Goal: Information Seeking & Learning: Compare options

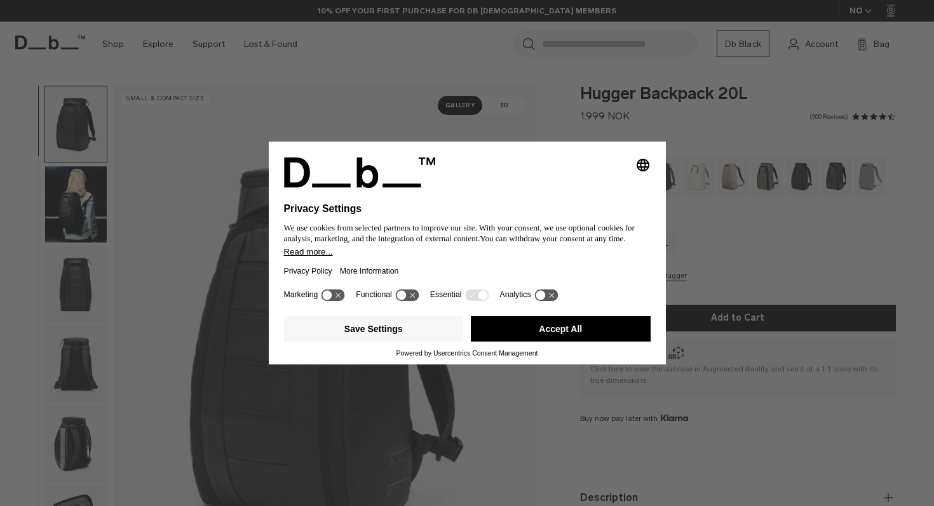
click at [549, 339] on button "Accept All" at bounding box center [561, 328] width 180 height 25
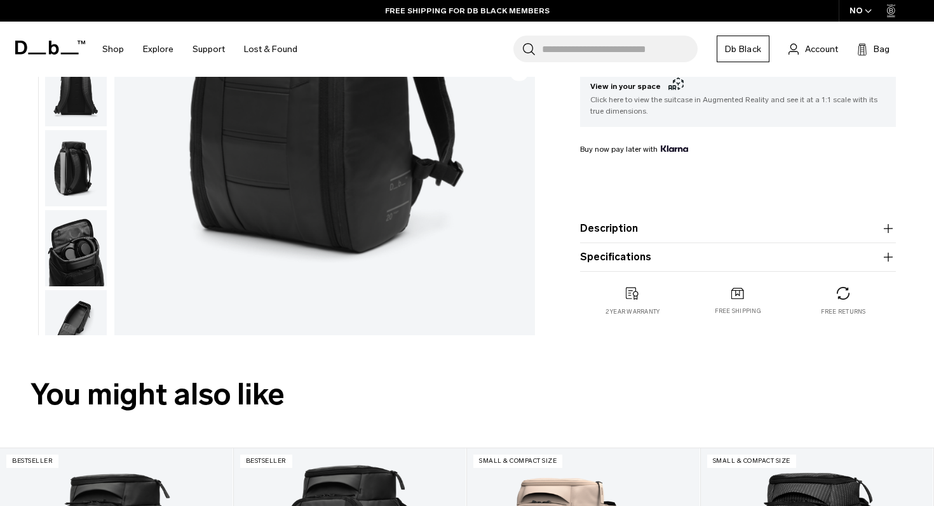
scroll to position [285, 0]
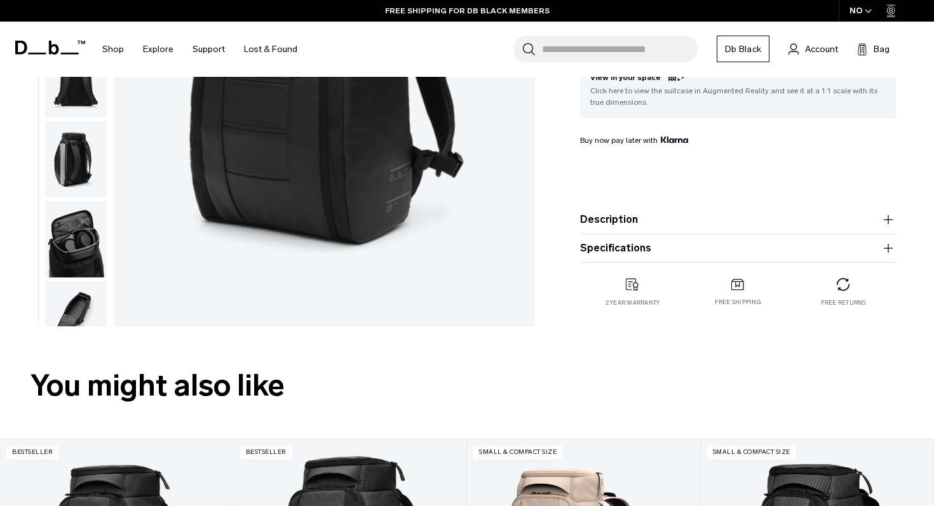
click at [637, 217] on button "Description" at bounding box center [738, 219] width 316 height 15
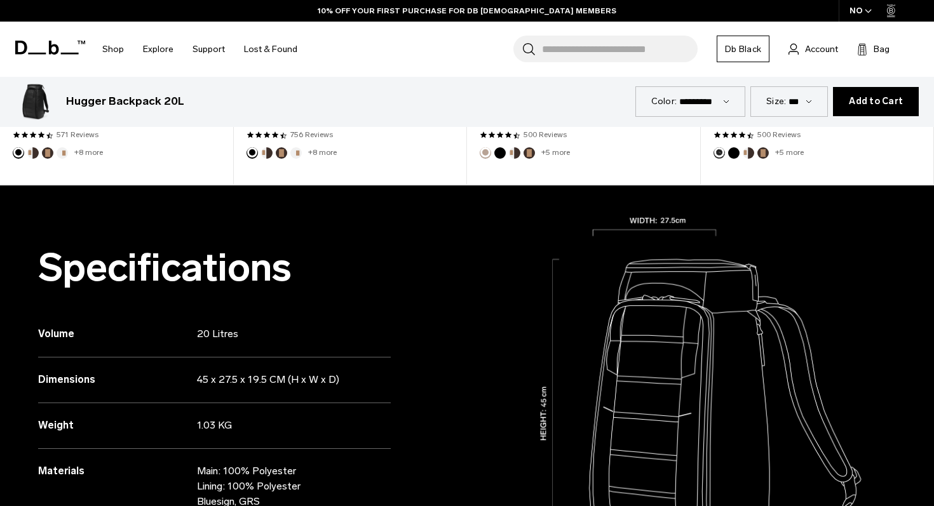
scroll to position [1066, 0]
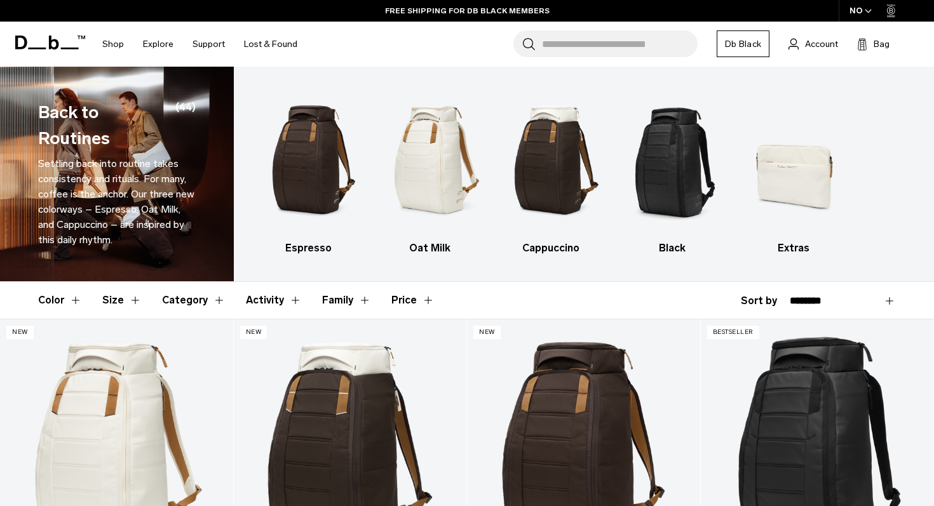
click at [58, 41] on icon at bounding box center [50, 43] width 70 height 14
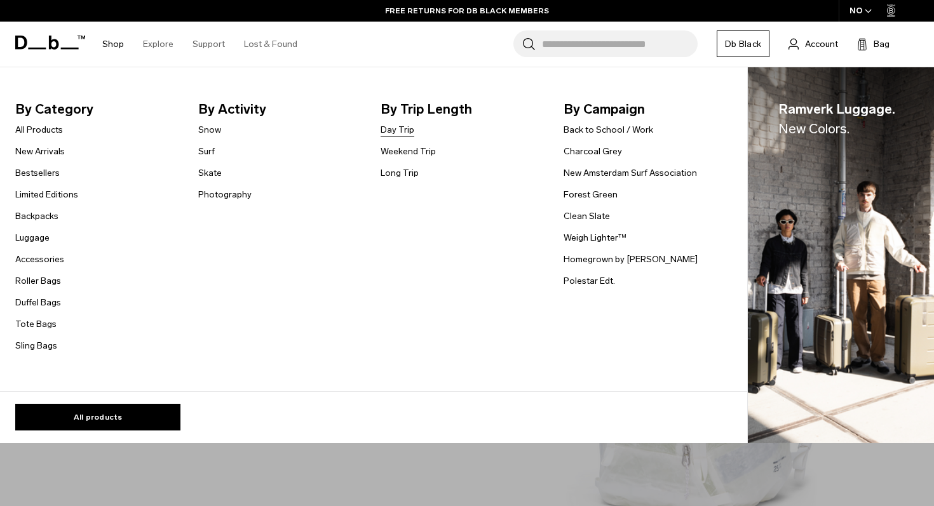
click at [409, 132] on link "Day Trip" at bounding box center [398, 129] width 34 height 13
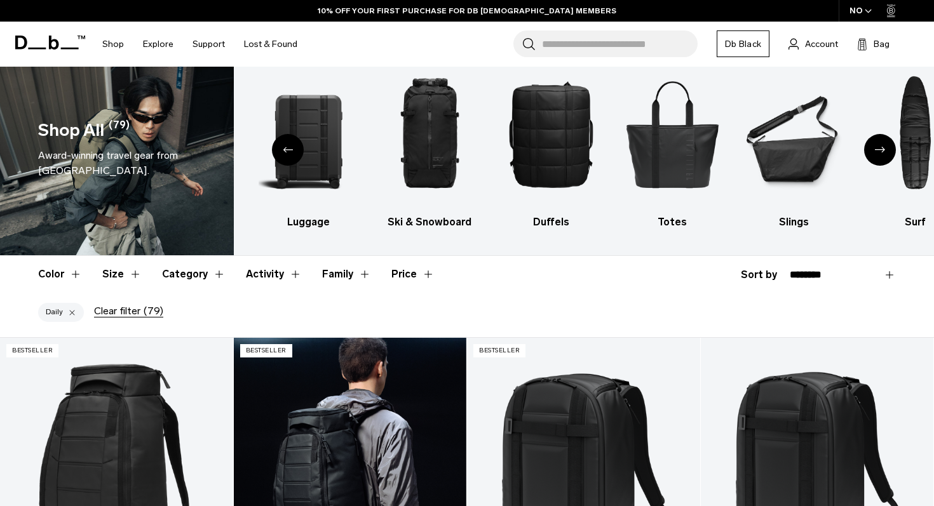
scroll to position [29, 0]
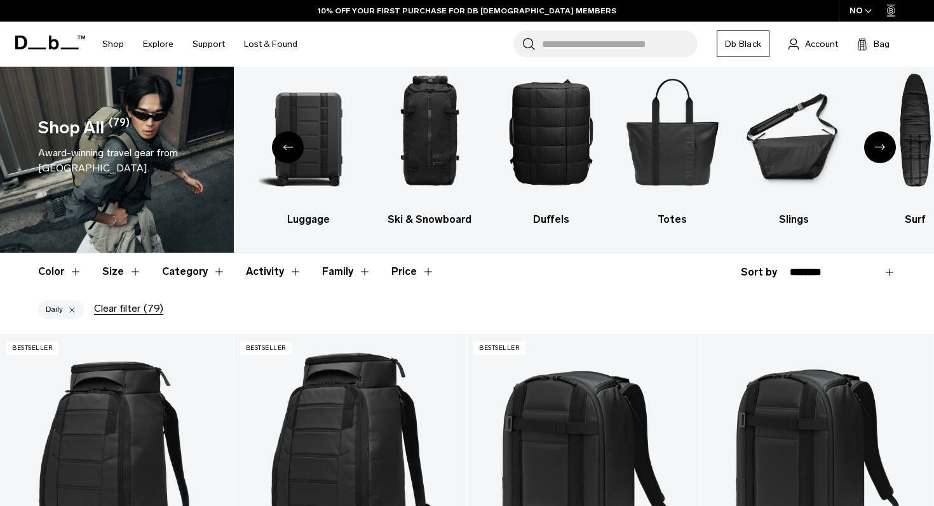
click at [354, 276] on button "Family" at bounding box center [346, 272] width 49 height 37
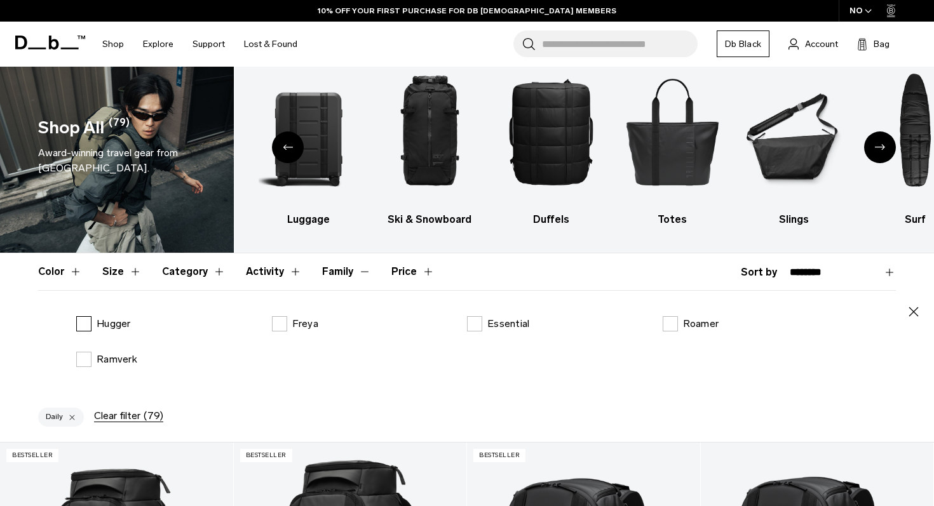
click at [116, 323] on p "Hugger" at bounding box center [114, 323] width 34 height 15
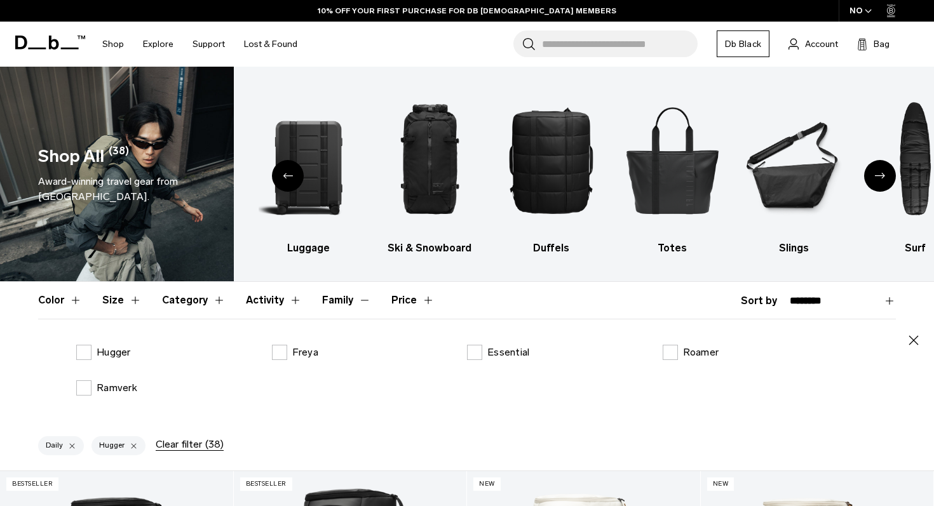
click at [54, 43] on icon at bounding box center [50, 43] width 70 height 14
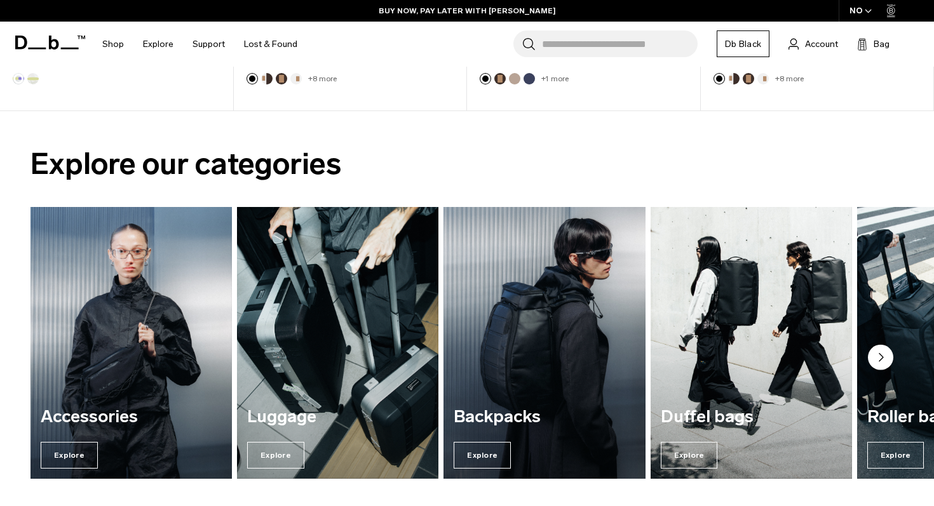
scroll to position [808, 0]
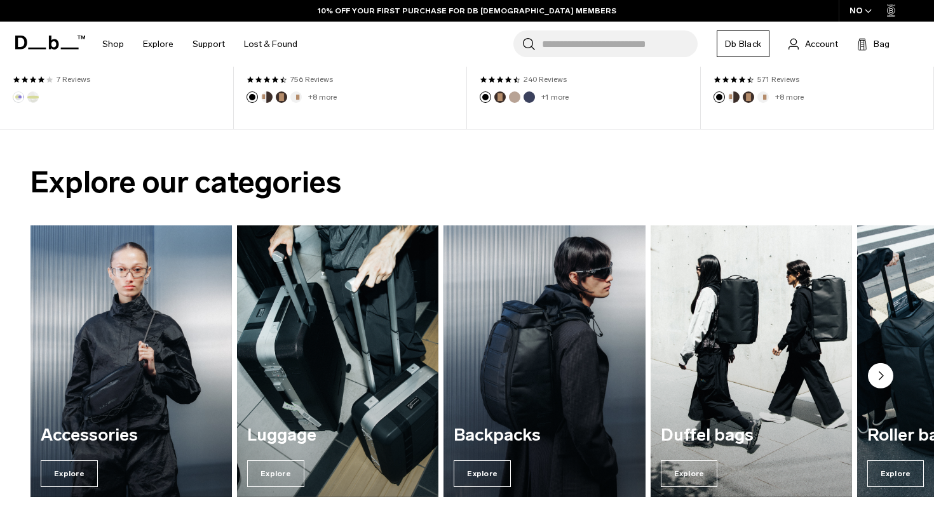
click at [515, 358] on img "3 / 7" at bounding box center [545, 361] width 208 height 280
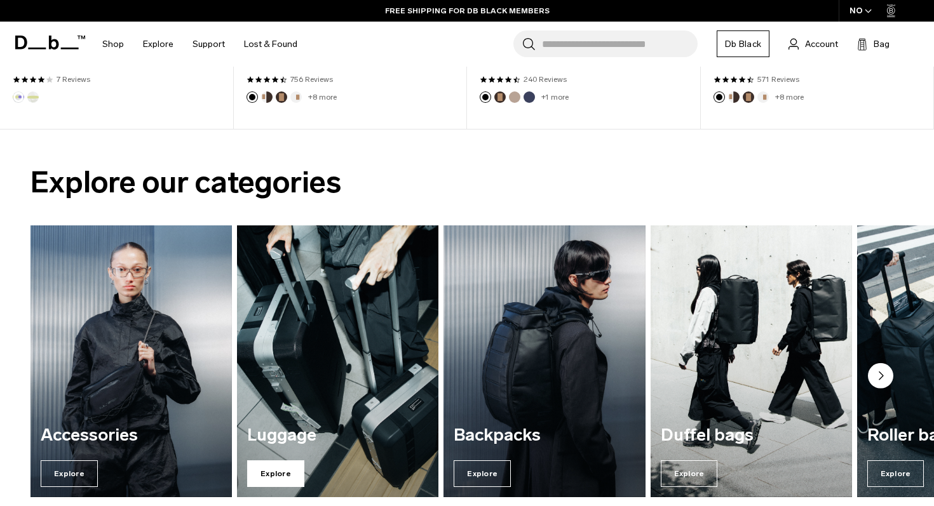
click at [273, 471] on span "Explore" at bounding box center [275, 474] width 57 height 27
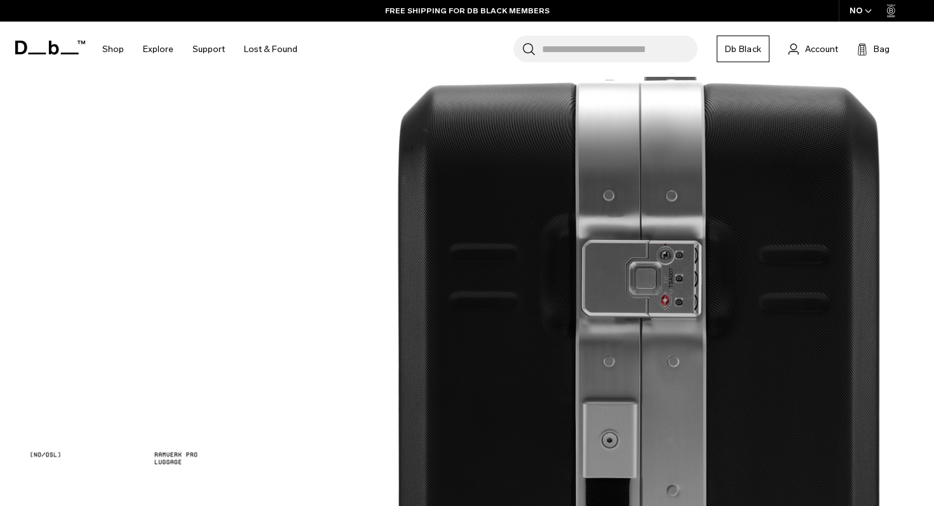
scroll to position [1341, 0]
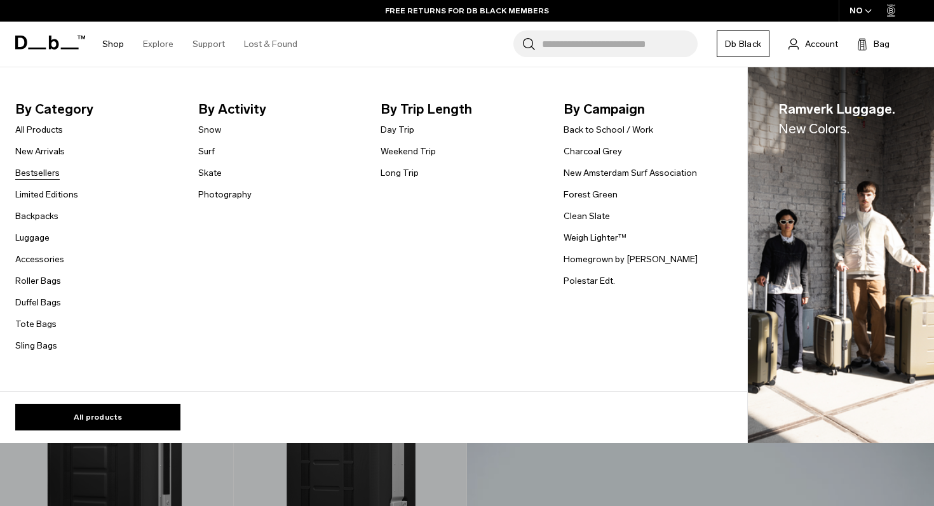
click at [50, 175] on link "Bestsellers" at bounding box center [37, 172] width 44 height 13
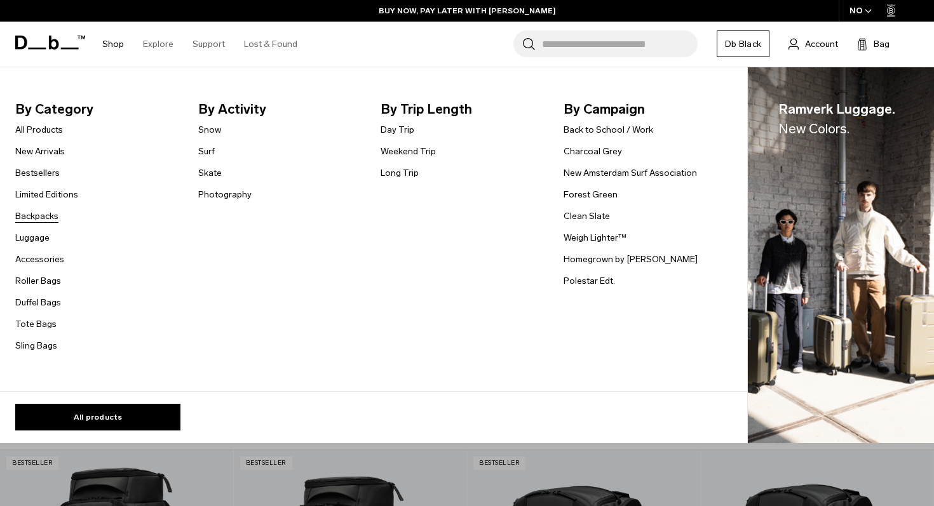
click at [47, 215] on link "Backpacks" at bounding box center [36, 216] width 43 height 13
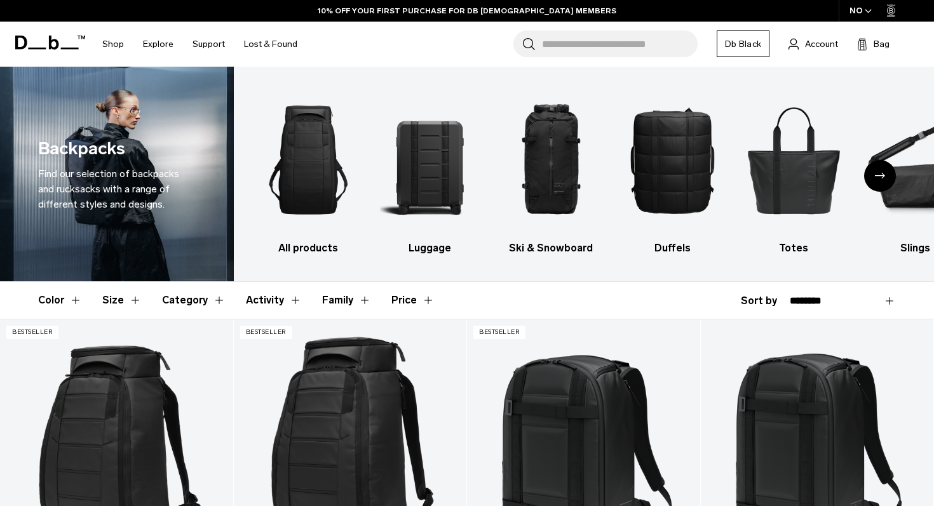
click at [893, 300] on select "**********" at bounding box center [843, 300] width 106 height 11
select select "**********"
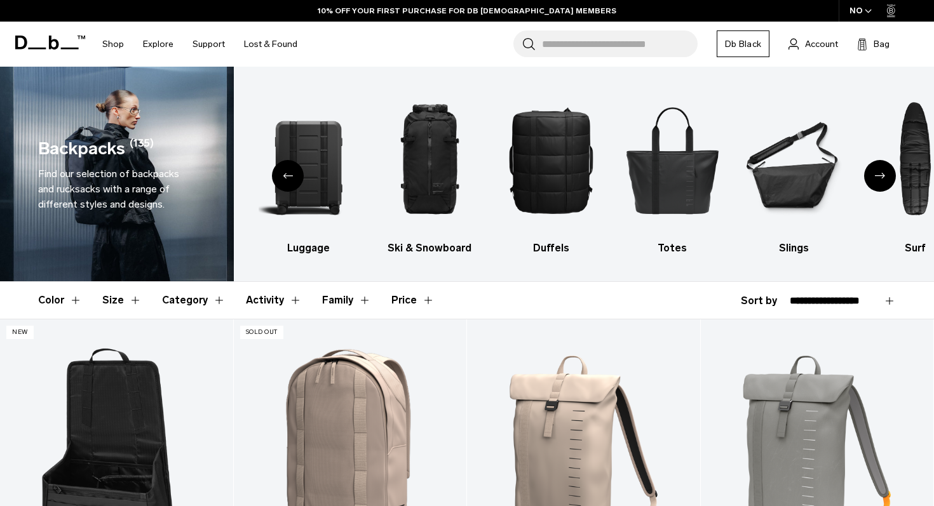
click at [356, 301] on button "Family" at bounding box center [346, 300] width 49 height 37
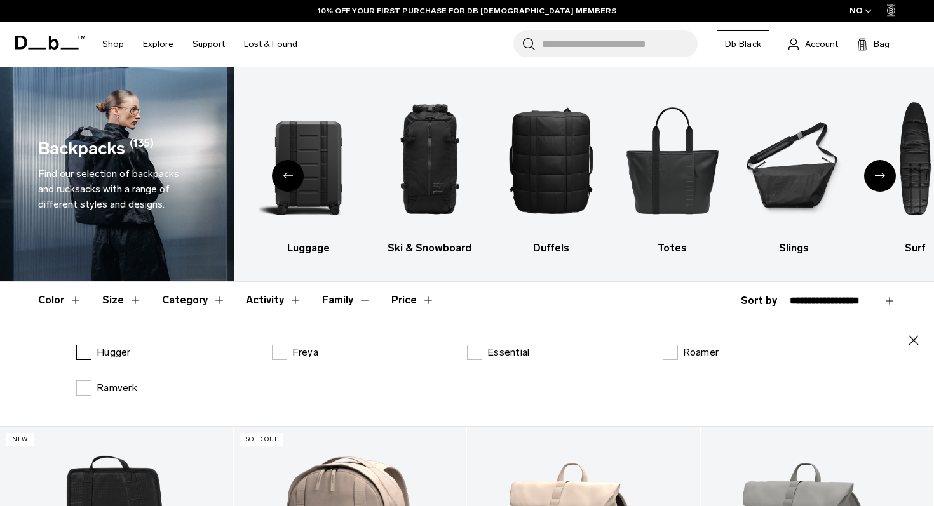
click at [124, 352] on p "Hugger" at bounding box center [114, 352] width 34 height 15
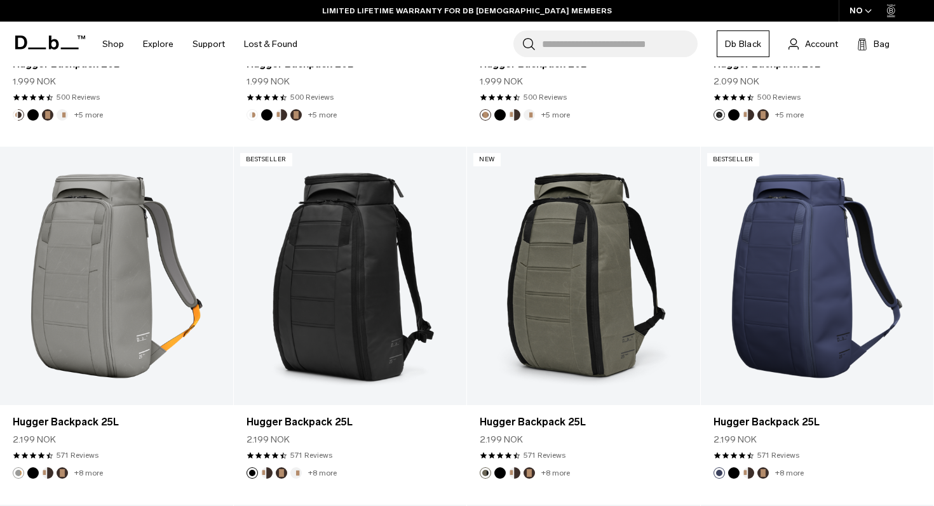
scroll to position [1710, 0]
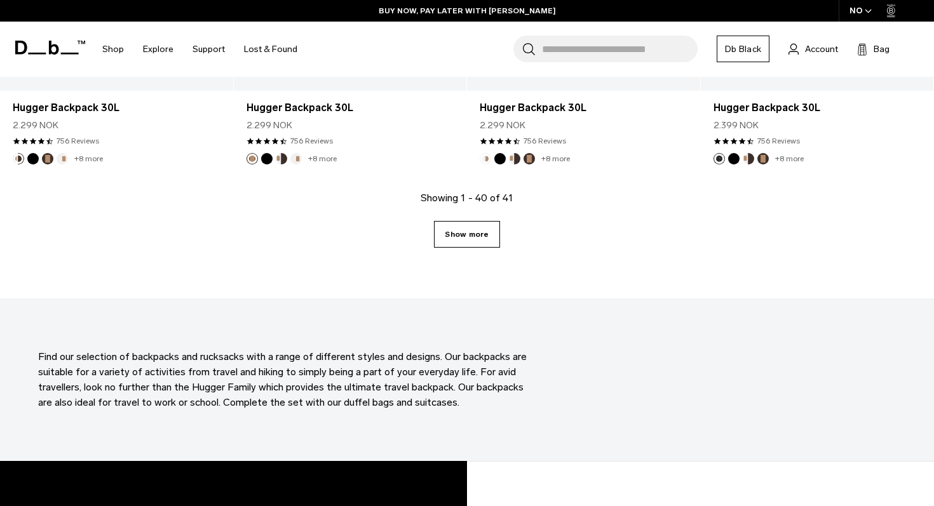
click at [482, 229] on link "Show more" at bounding box center [466, 234] width 65 height 27
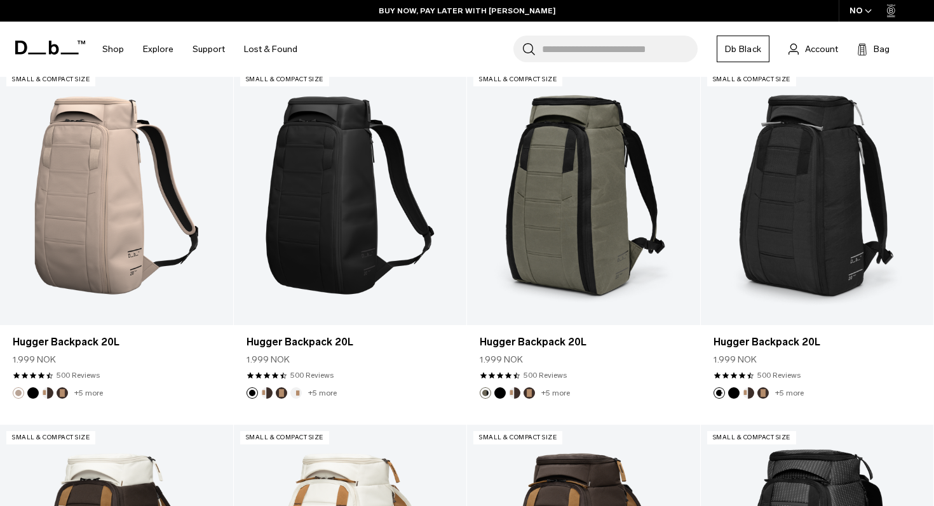
scroll to position [1031, 0]
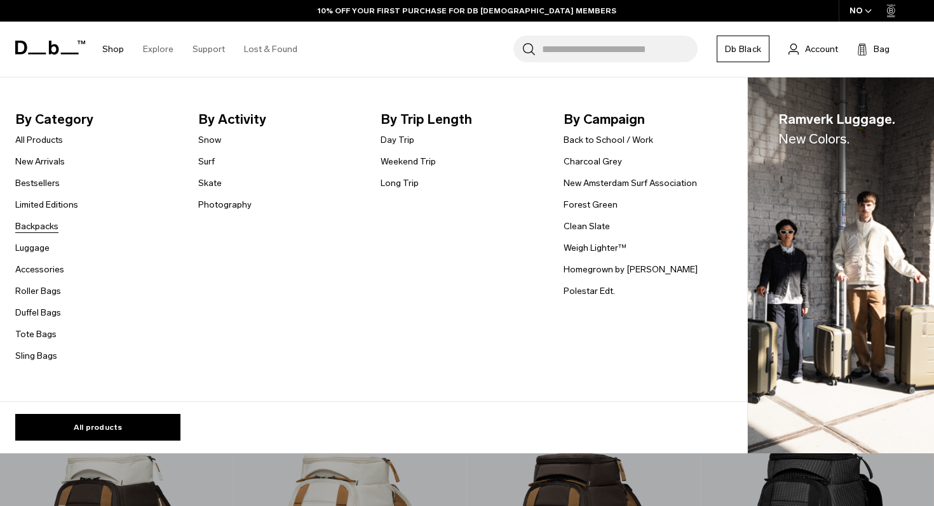
click at [43, 227] on link "Backpacks" at bounding box center [36, 226] width 43 height 13
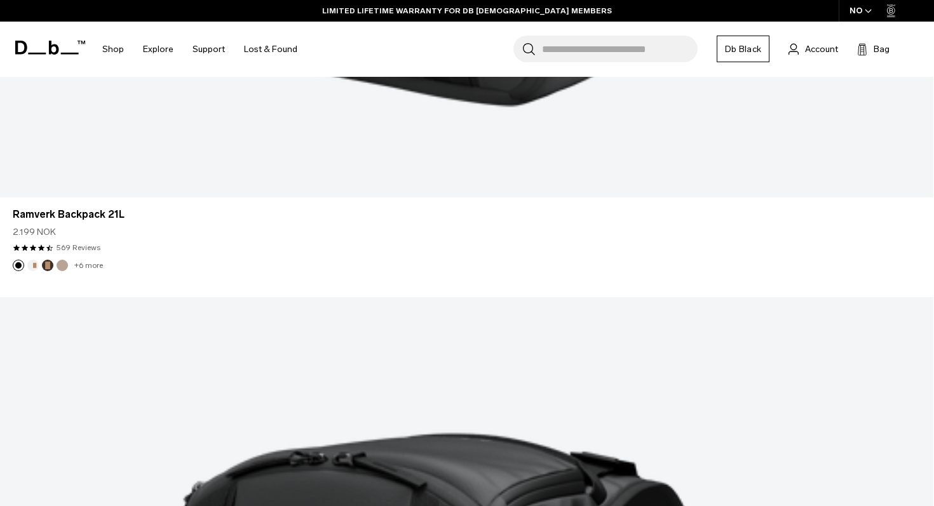
scroll to position [3435, 0]
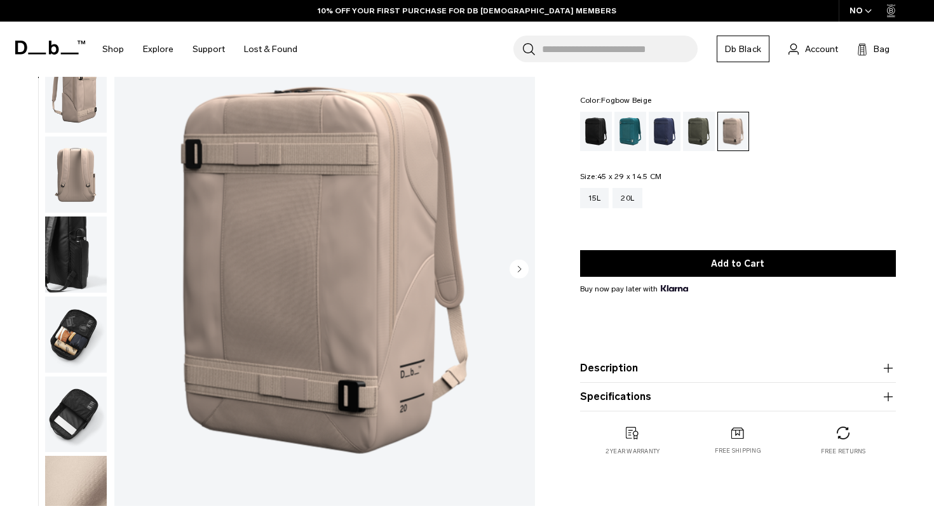
scroll to position [103, 0]
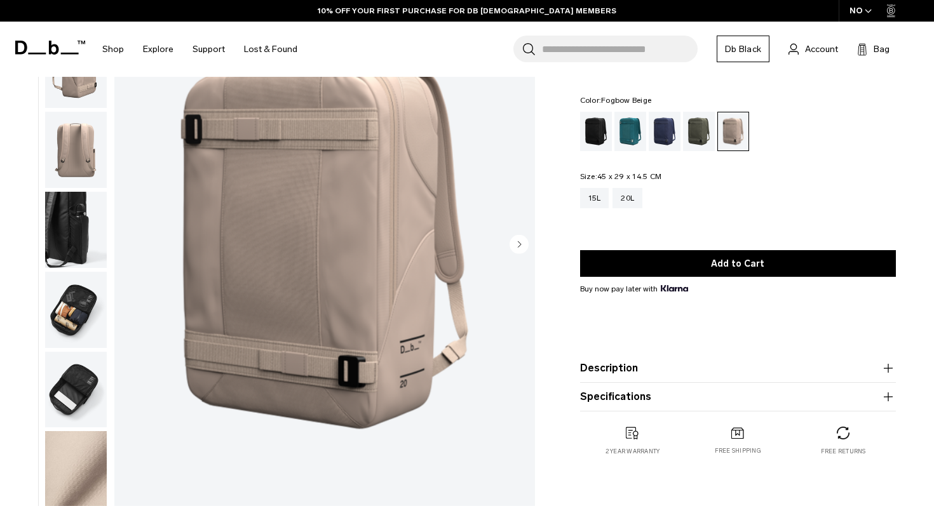
click at [75, 311] on img "button" at bounding box center [76, 310] width 62 height 76
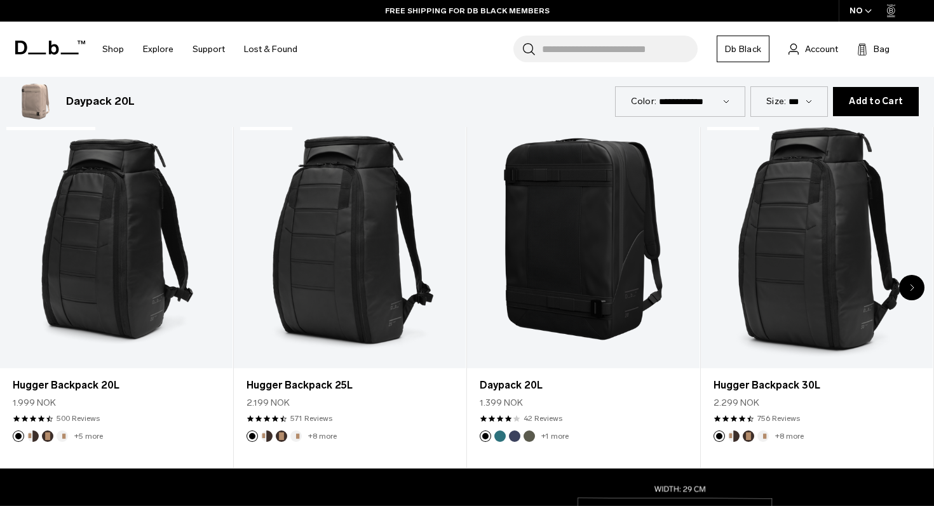
scroll to position [614, 0]
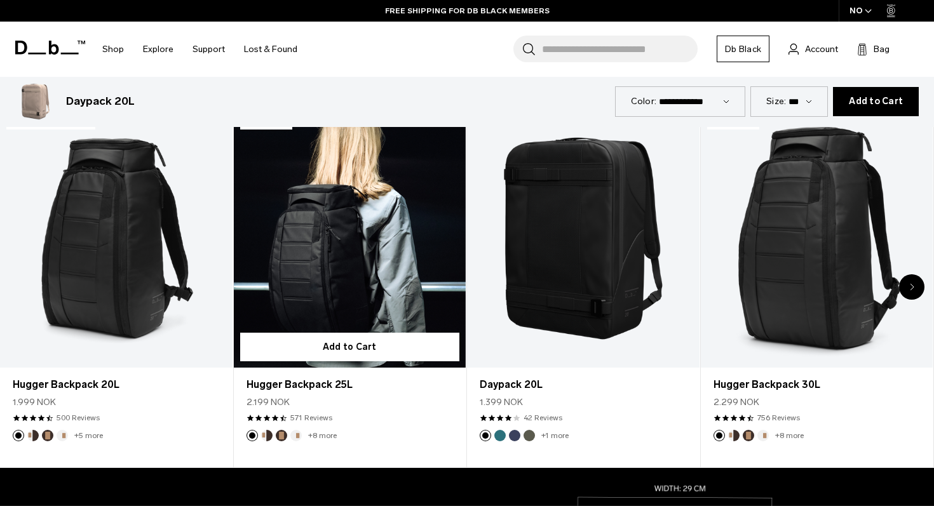
click at [310, 277] on link "Hugger Backpack 25L" at bounding box center [350, 239] width 233 height 258
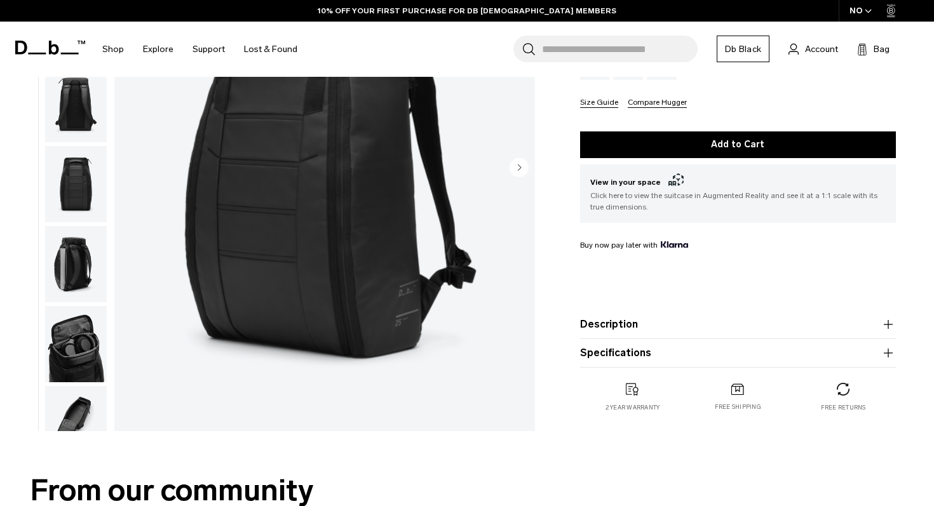
scroll to position [219, 0]
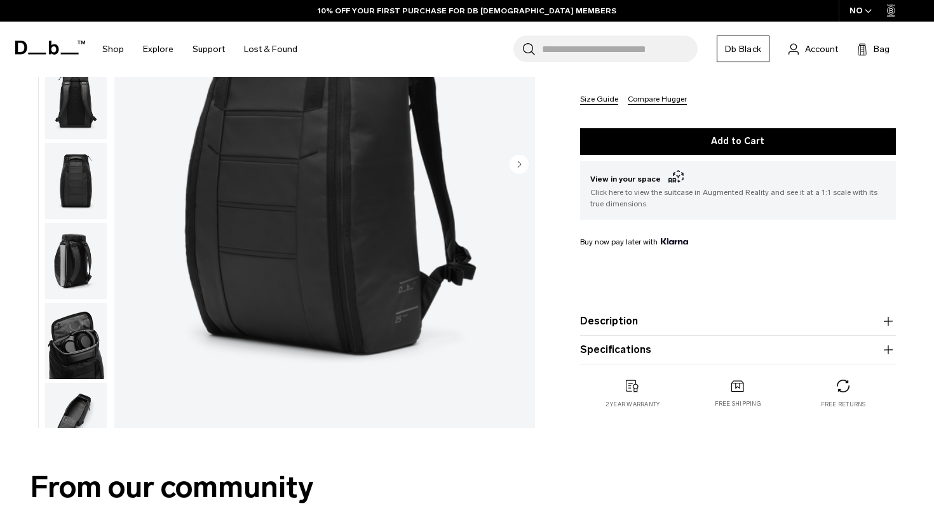
click at [92, 346] on img "button" at bounding box center [76, 341] width 62 height 76
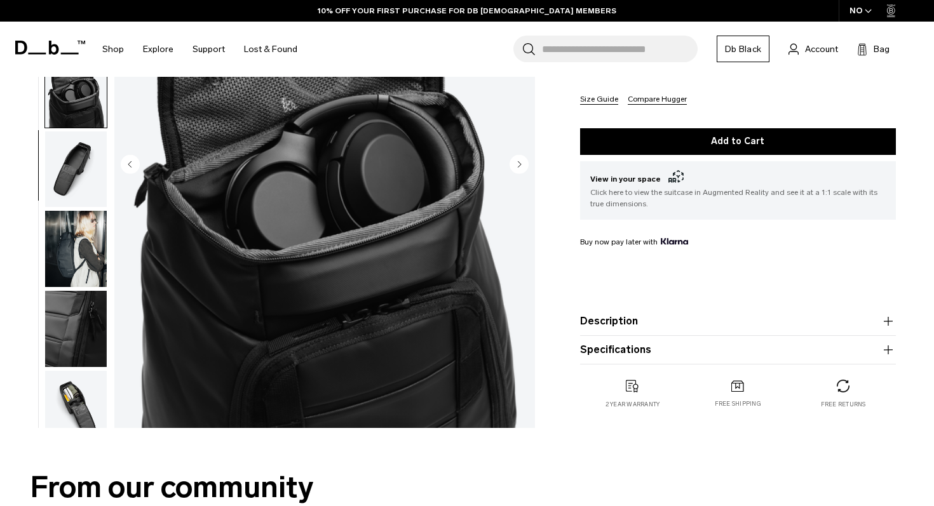
scroll to position [351, 0]
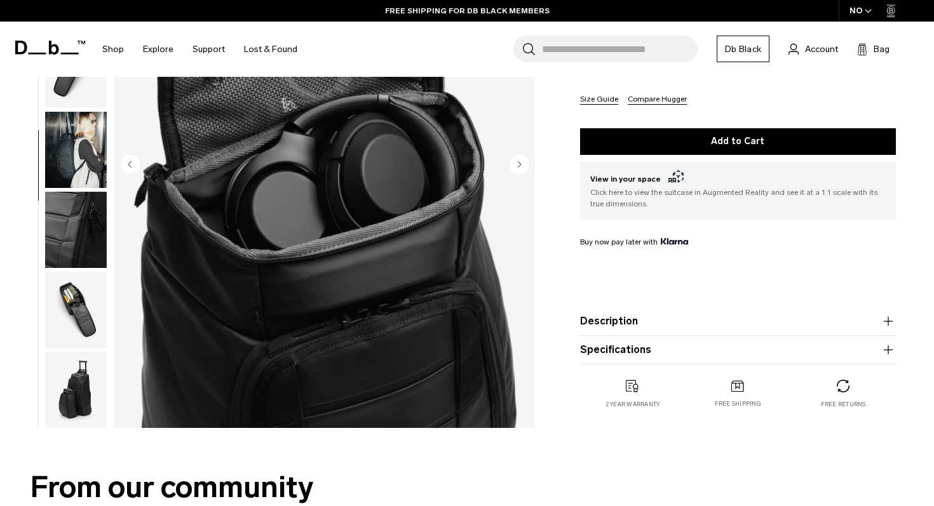
click at [85, 315] on img "button" at bounding box center [76, 310] width 62 height 76
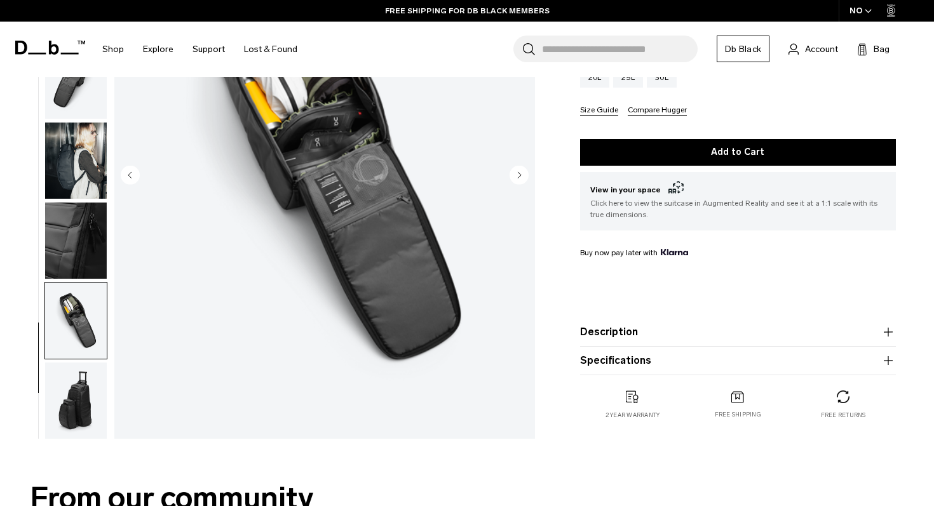
scroll to position [266, 0]
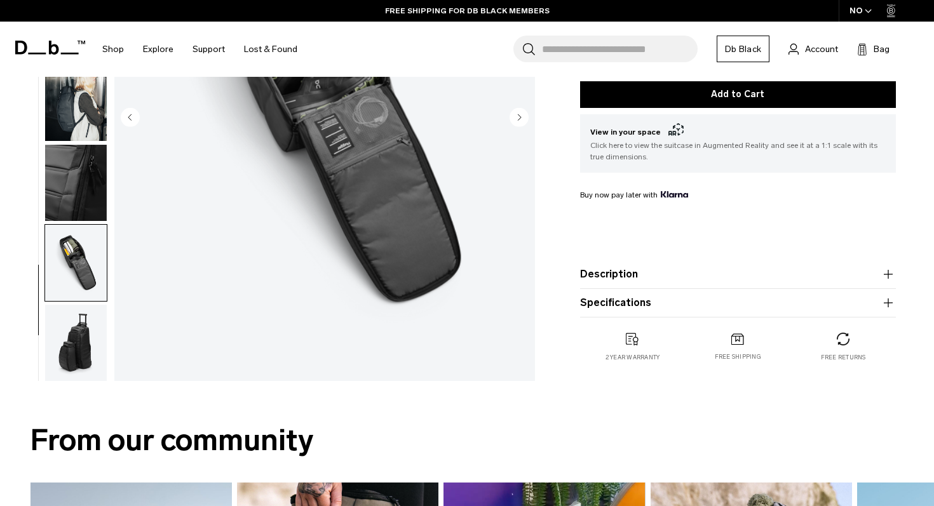
click at [81, 333] on img "button" at bounding box center [76, 343] width 62 height 76
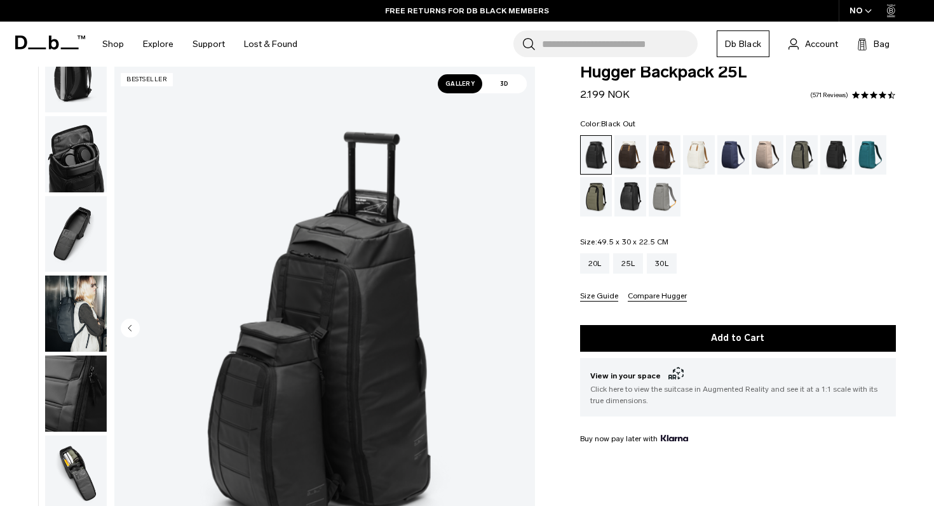
scroll to position [0, 0]
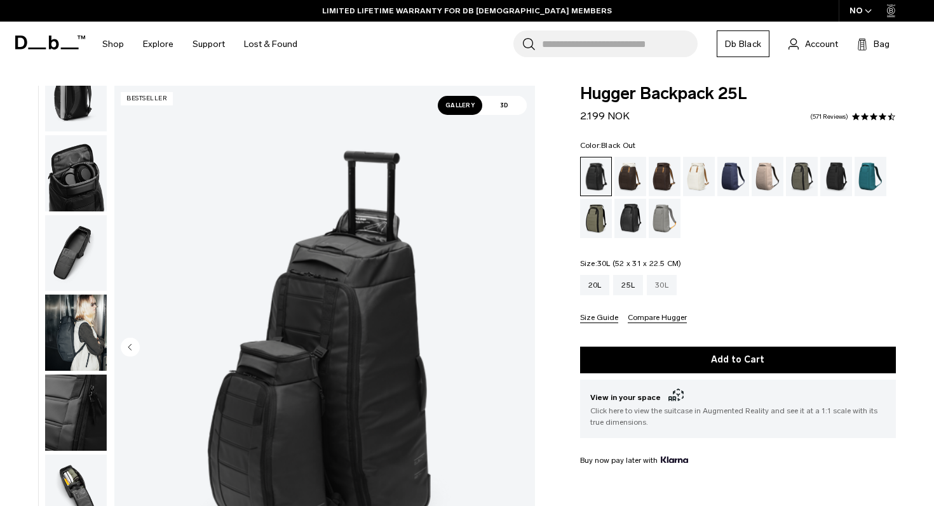
click at [667, 294] on div "30L" at bounding box center [662, 285] width 30 height 20
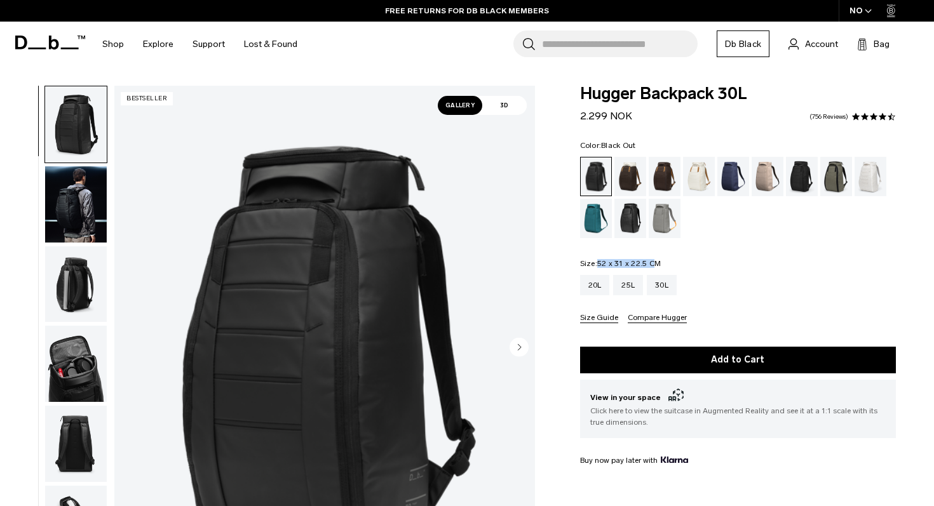
drag, startPoint x: 598, startPoint y: 264, endPoint x: 656, endPoint y: 264, distance: 58.5
click at [656, 264] on span "52 x 31 x 22.5 CM" at bounding box center [629, 263] width 64 height 9
click at [633, 285] on div "25L" at bounding box center [628, 285] width 30 height 20
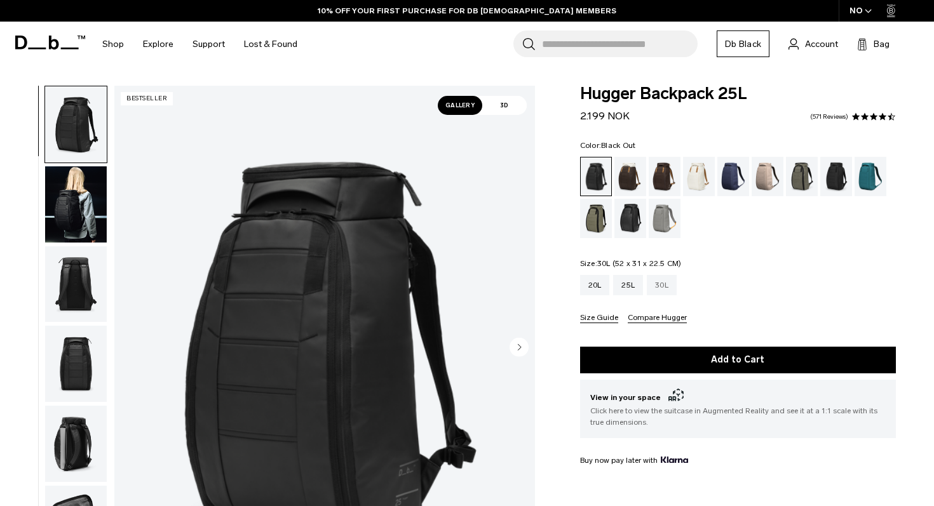
click at [665, 290] on div "30L" at bounding box center [662, 285] width 30 height 20
